Goal: Task Accomplishment & Management: Manage account settings

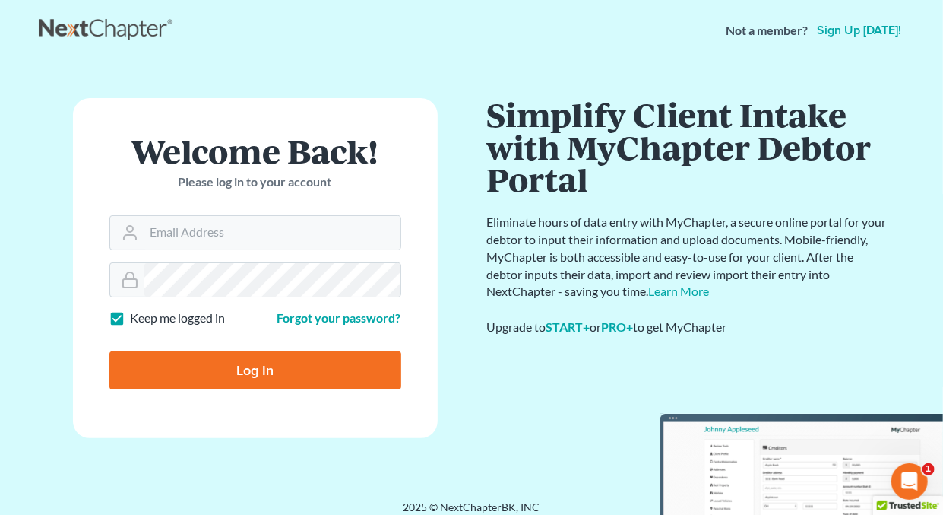
click at [131, 315] on label "Keep me logged in" at bounding box center [178, 317] width 95 height 17
click at [137, 315] on input "Keep me logged in" at bounding box center [142, 314] width 10 height 10
checkbox input "false"
click at [222, 235] on input "Email Address" at bounding box center [272, 232] width 256 height 33
type input "[EMAIL_ADDRESS][DOMAIN_NAME]"
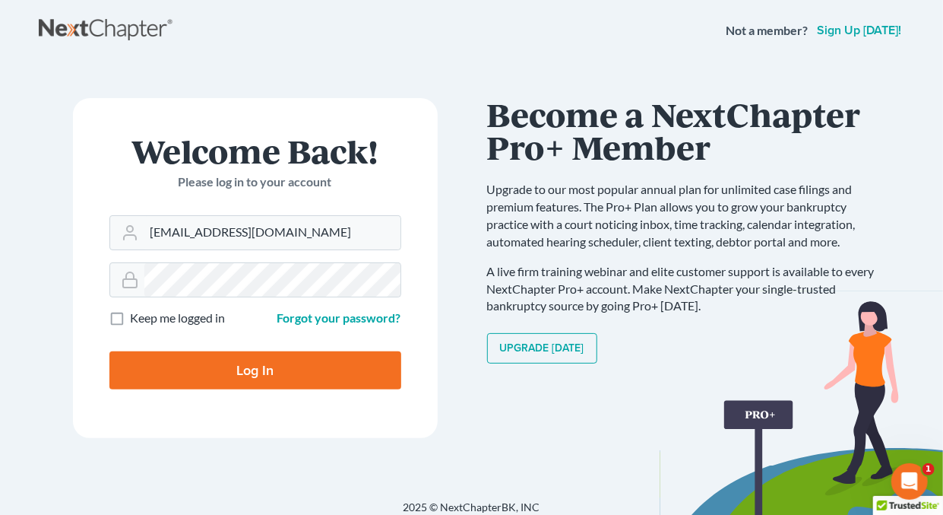
click at [238, 369] on input "Log In" at bounding box center [255, 370] width 292 height 38
type input "Thinking..."
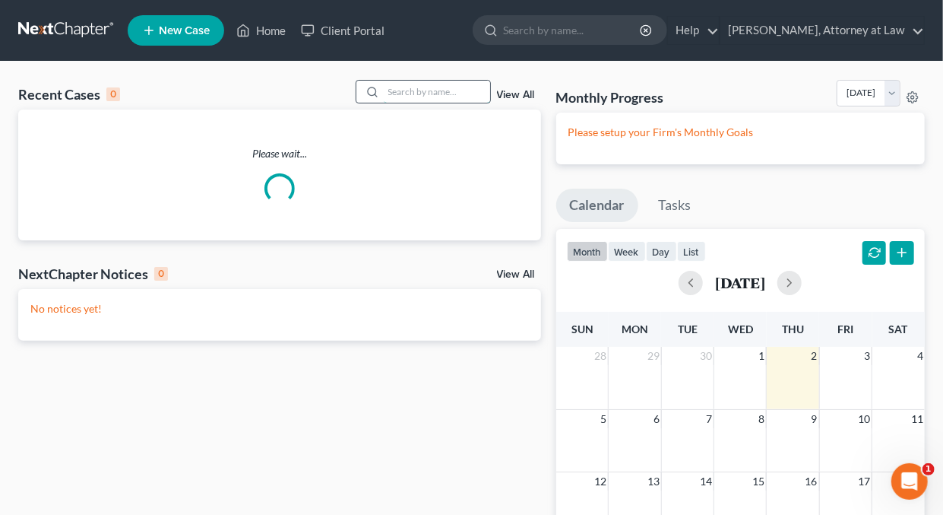
click at [408, 94] on input "search" at bounding box center [437, 92] width 106 height 22
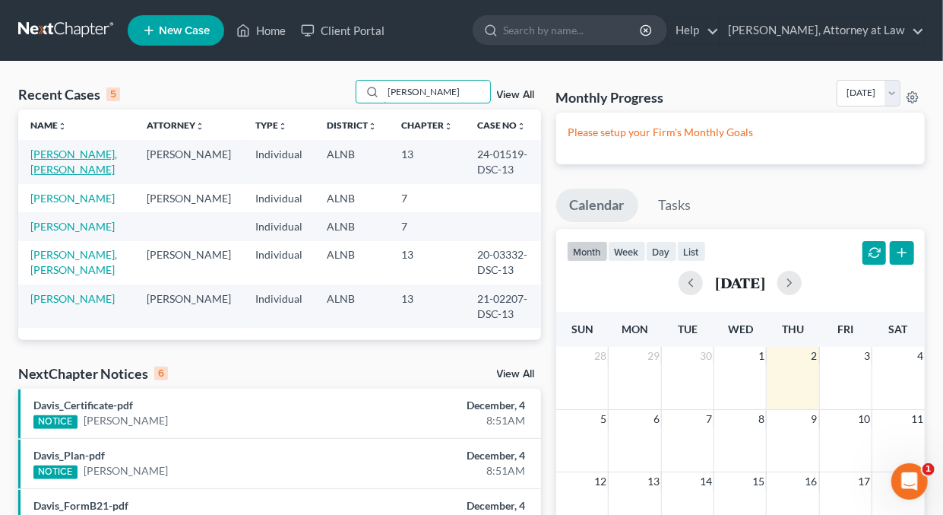
type input "[PERSON_NAME]"
click at [53, 156] on link "[PERSON_NAME], [PERSON_NAME]" at bounding box center [73, 161] width 87 height 28
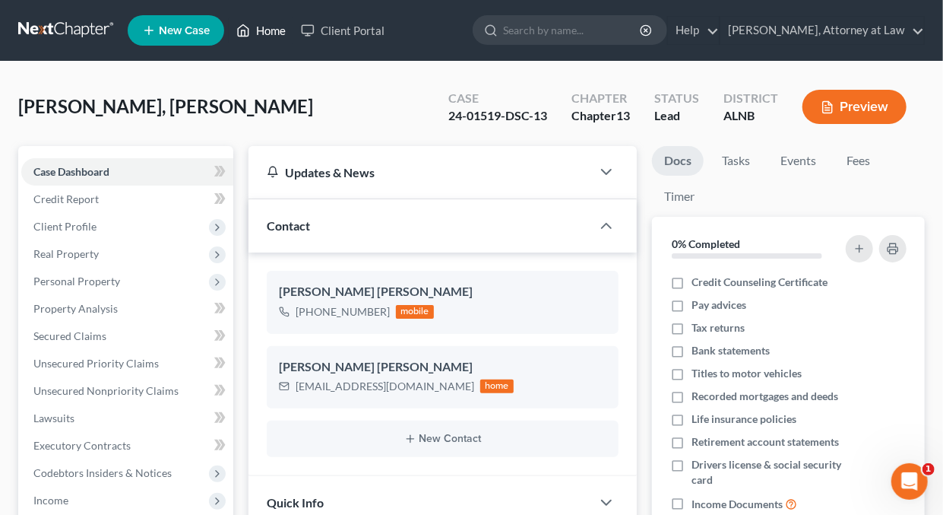
click at [271, 31] on link "Home" at bounding box center [261, 30] width 65 height 27
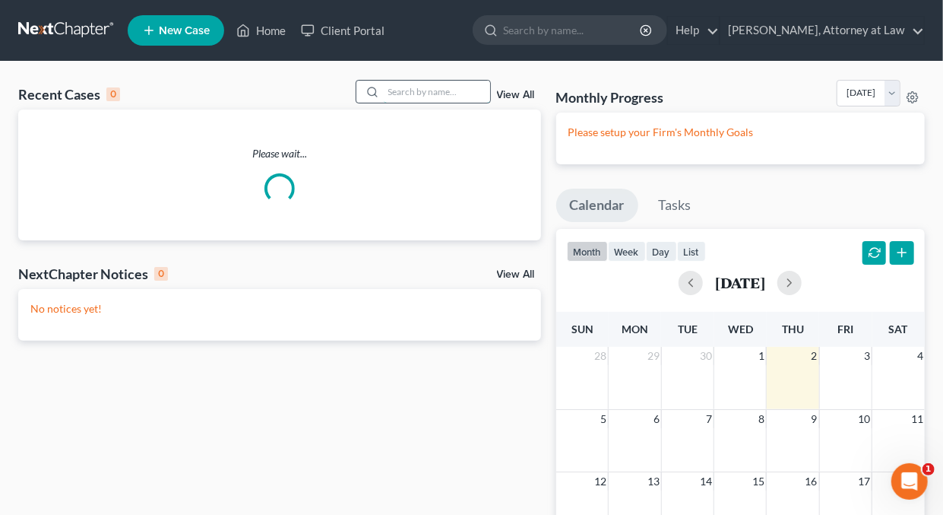
click at [458, 93] on input "search" at bounding box center [437, 92] width 106 height 22
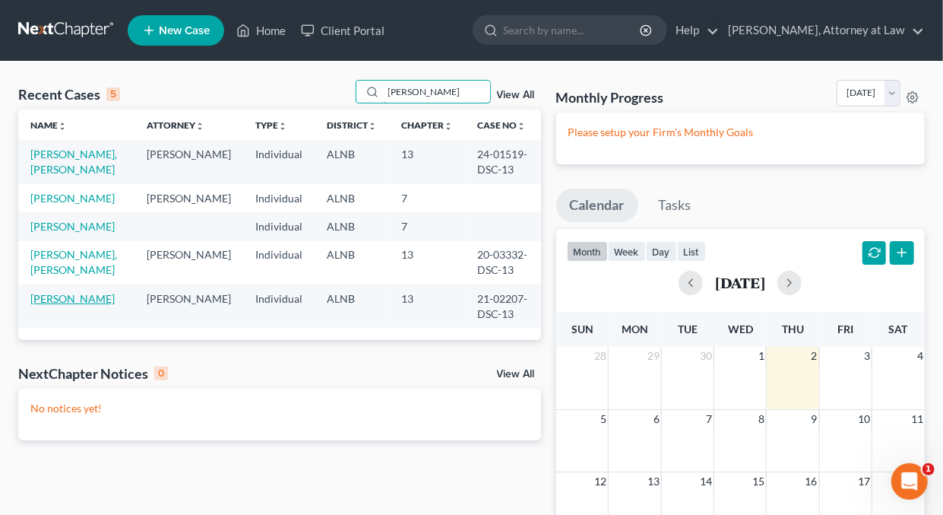
type input "[PERSON_NAME]"
click at [81, 305] on link "[PERSON_NAME]" at bounding box center [72, 298] width 84 height 13
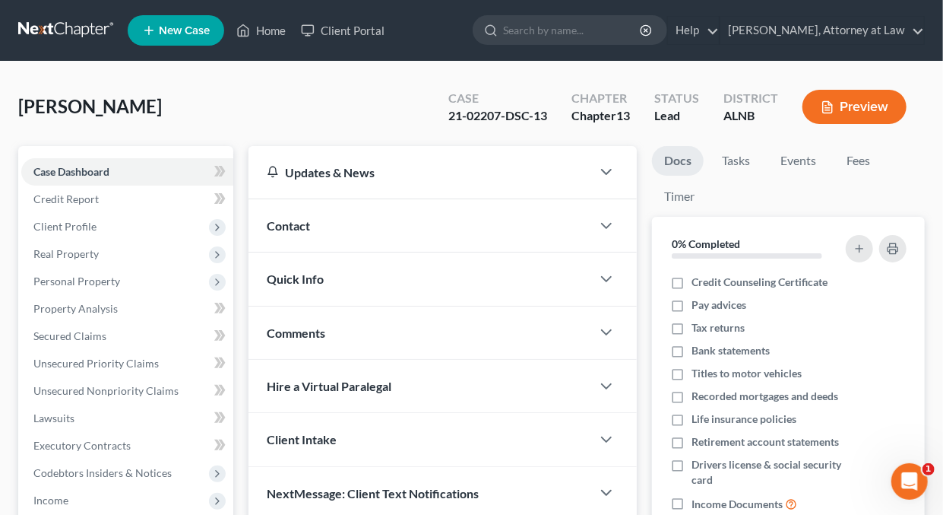
click at [299, 225] on span "Contact" at bounding box center [288, 225] width 43 height 14
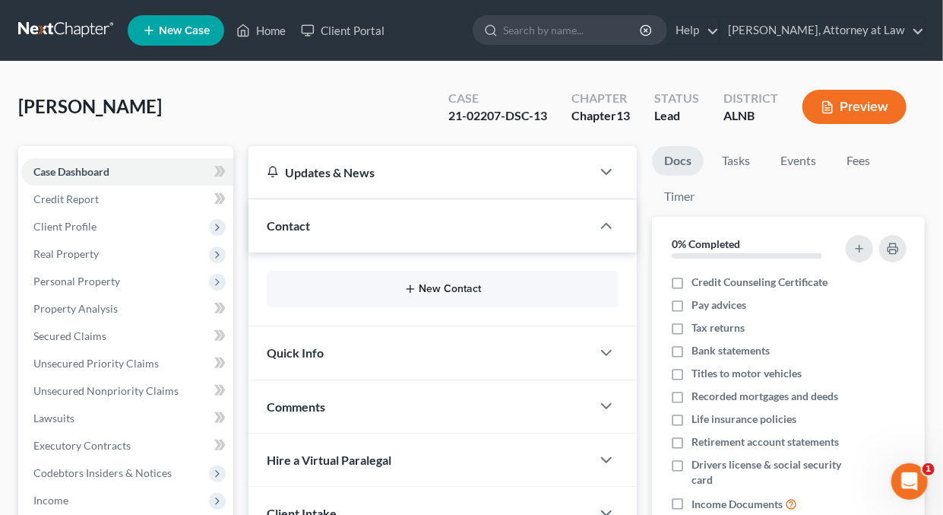
click at [445, 283] on button "New Contact" at bounding box center [443, 289] width 328 height 12
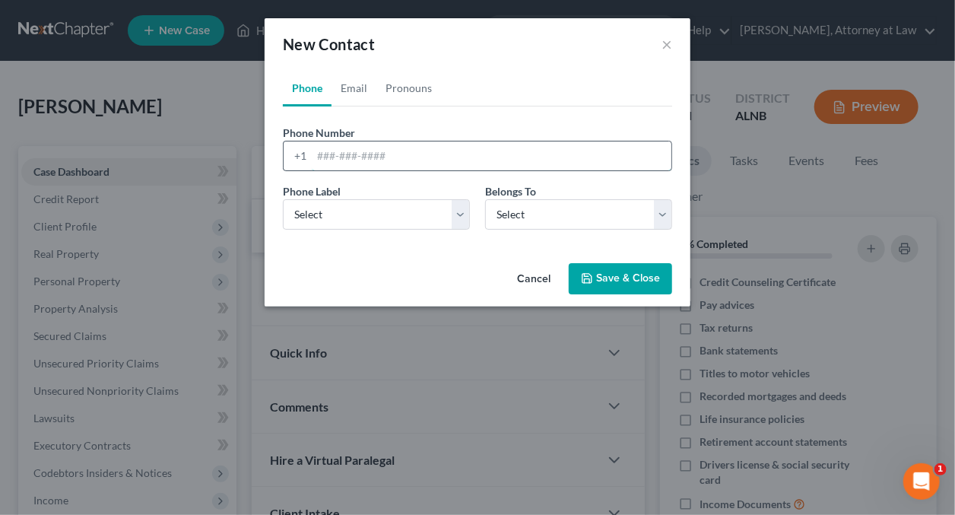
click at [415, 147] on input "tel" at bounding box center [492, 155] width 360 height 29
type input "205/899-3182"
click at [458, 213] on select "Select Mobile Home Work Other" at bounding box center [376, 214] width 187 height 30
select select "0"
click at [283, 199] on select "Select Mobile Home Work Other" at bounding box center [376, 214] width 187 height 30
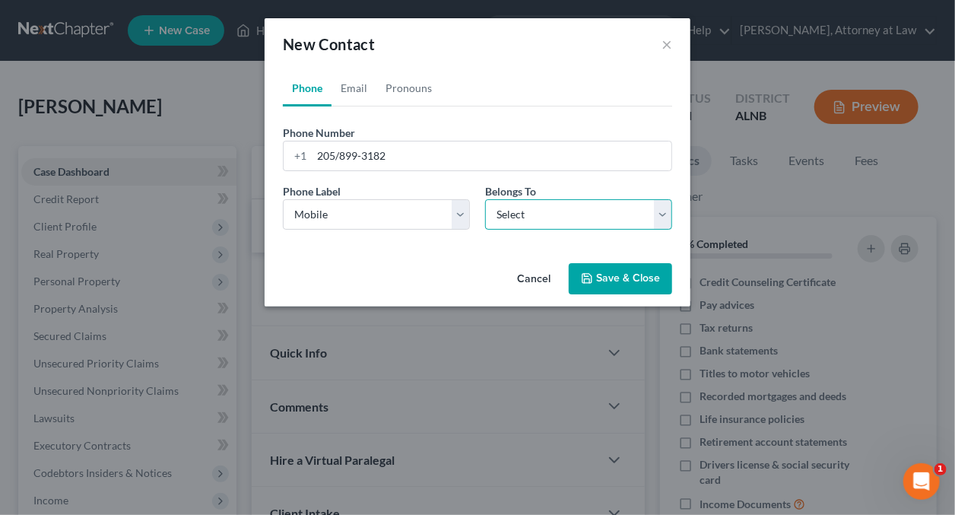
click at [546, 214] on select "Select Client Other" at bounding box center [578, 214] width 187 height 30
select select "0"
click at [485, 199] on select "Select Client Other" at bounding box center [578, 214] width 187 height 30
click at [597, 280] on button "Save & Close" at bounding box center [620, 279] width 103 height 32
